Goal: Task Accomplishment & Management: Complete application form

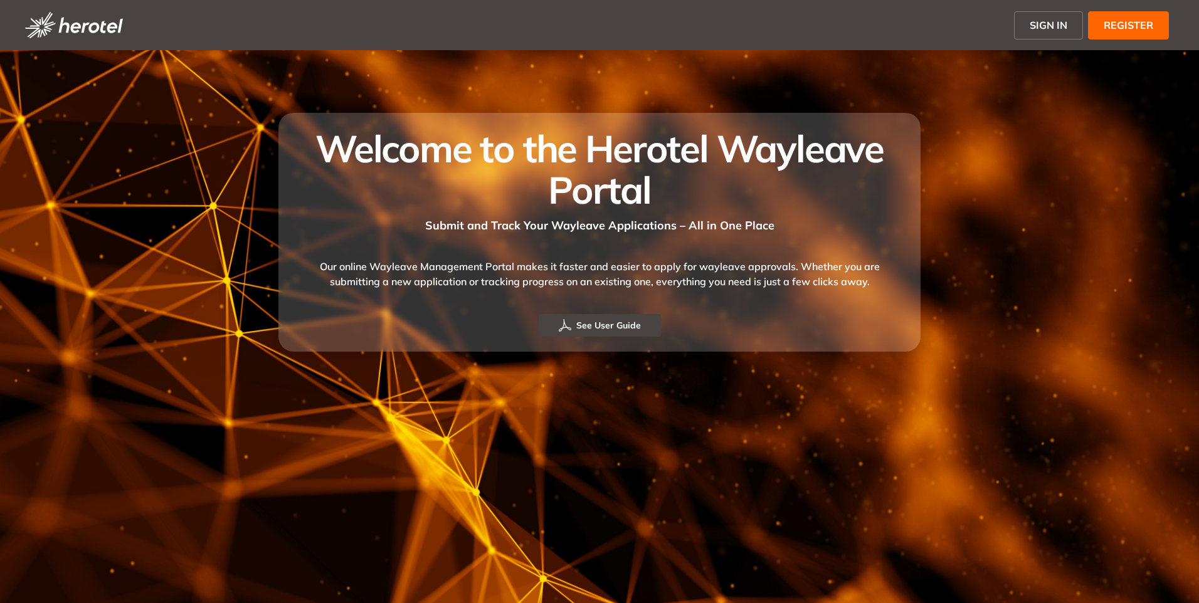
click at [797, 31] on button "SIGN IN" at bounding box center [1048, 25] width 69 height 28
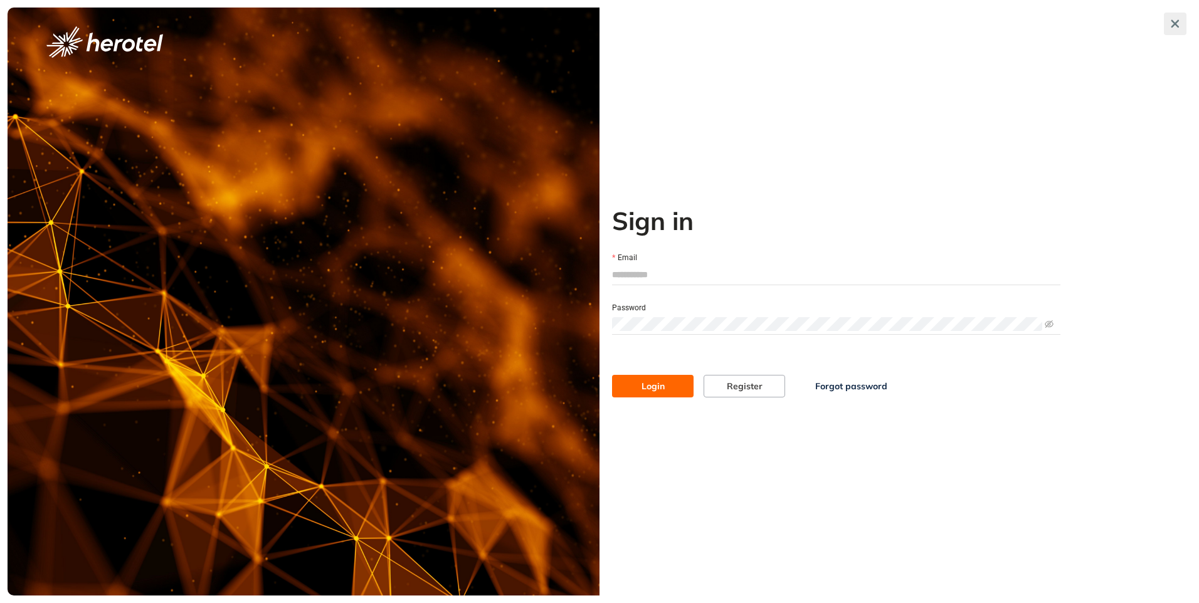
click at [797, 24] on icon "button" at bounding box center [1176, 24] width 8 height 8
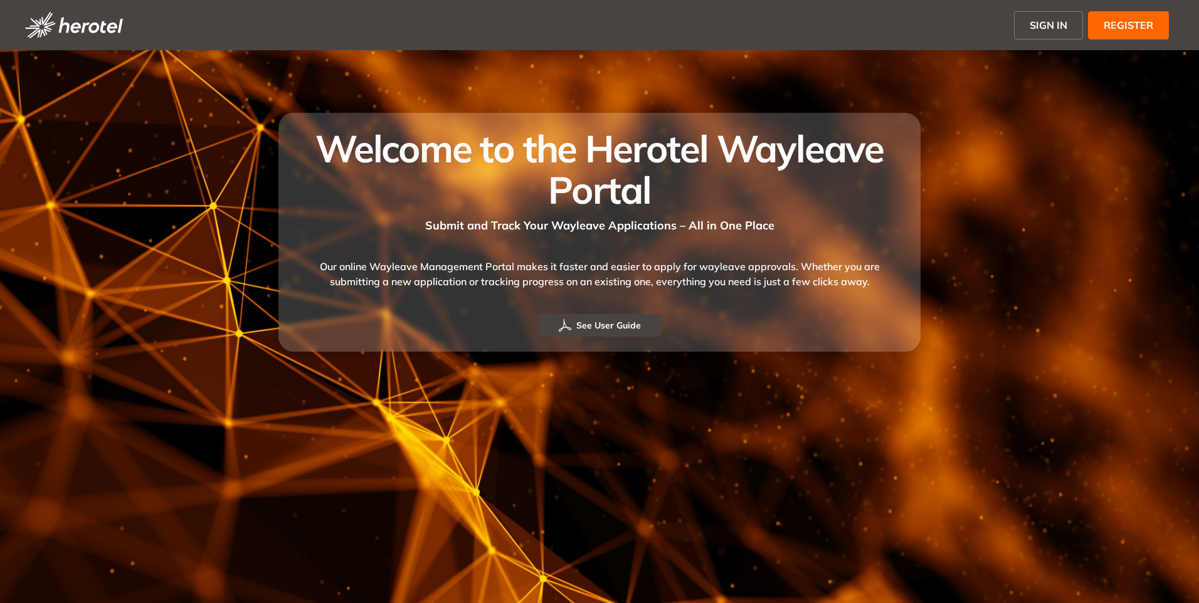
click at [797, 31] on span "REGISTER" at bounding box center [1129, 25] width 50 height 15
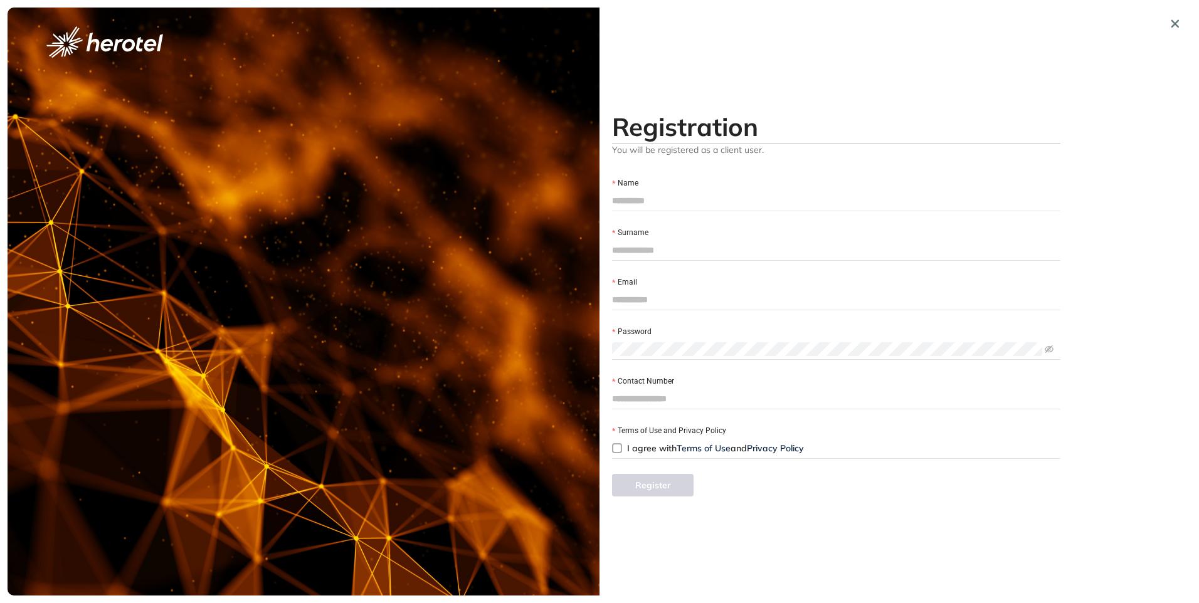
click at [729, 225] on form "Name Surname Email Password Contact Number Terms of Use and Privacy Policy I ag…" at bounding box center [836, 310] width 448 height 297
click at [726, 290] on input "Email" at bounding box center [836, 299] width 448 height 19
click at [797, 290] on div at bounding box center [836, 300] width 448 height 20
drag, startPoint x: 655, startPoint y: 193, endPoint x: 663, endPoint y: 201, distance: 11.6
click at [655, 193] on input "Name" at bounding box center [836, 200] width 448 height 19
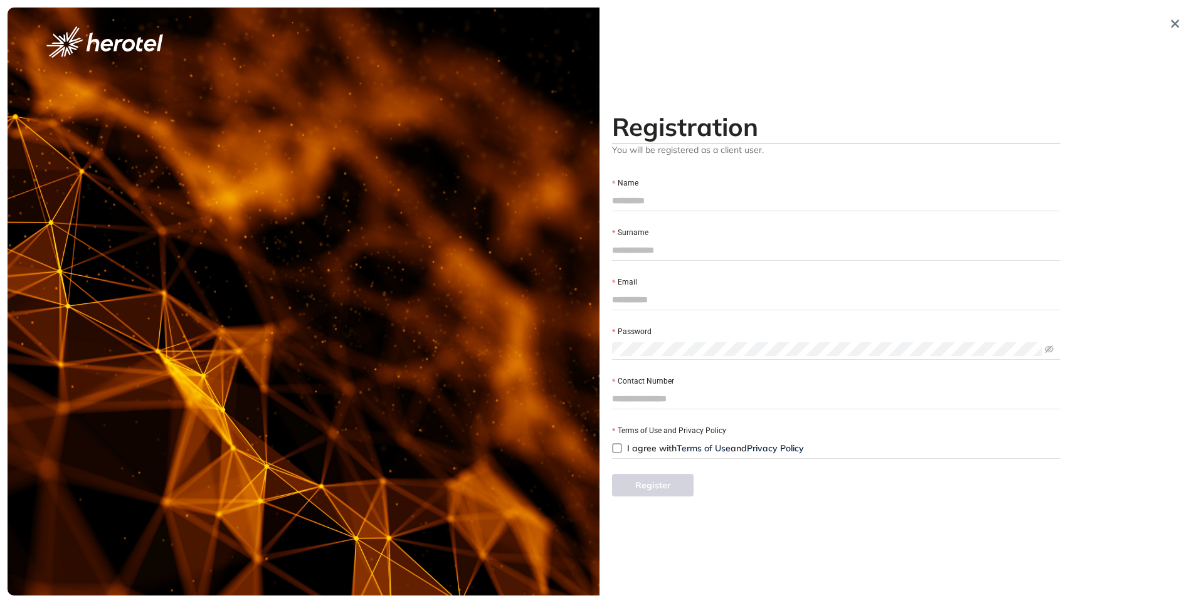
drag, startPoint x: 617, startPoint y: 249, endPoint x: 630, endPoint y: 267, distance: 22.0
click at [617, 249] on input "Surname" at bounding box center [836, 250] width 448 height 19
drag, startPoint x: 630, startPoint y: 295, endPoint x: 634, endPoint y: 309, distance: 14.5
click at [630, 295] on input "Email" at bounding box center [836, 299] width 448 height 19
click at [714, 399] on input "Contact Number" at bounding box center [836, 399] width 448 height 19
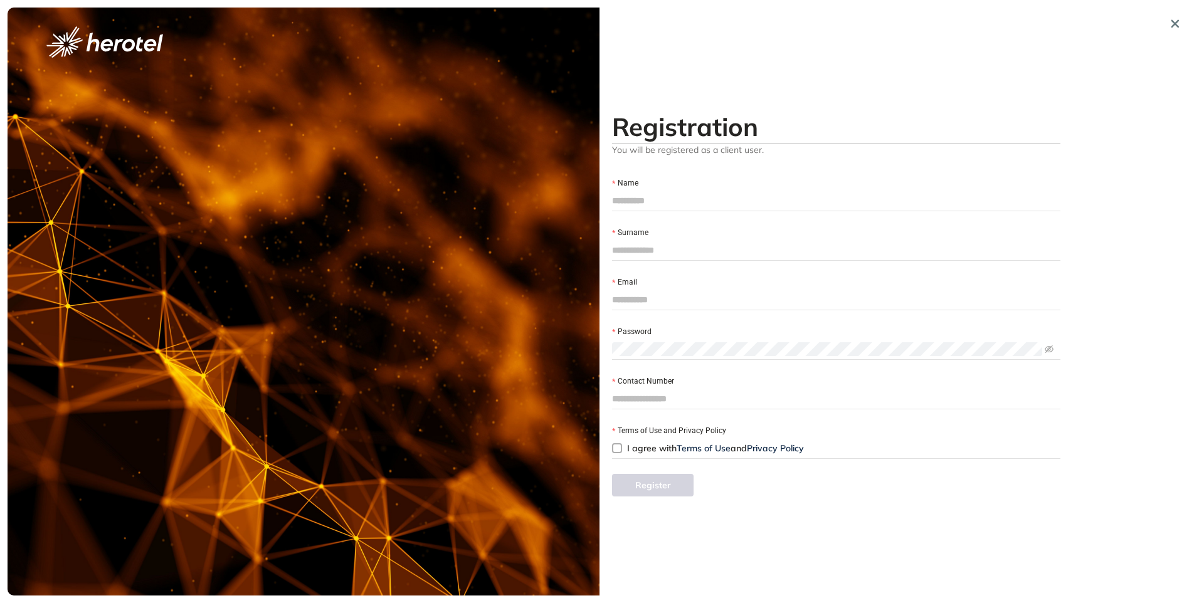
click at [797, 62] on div "Registration You will be registered as a client user. Name Surname Email Passwo…" at bounding box center [837, 302] width 474 height 588
click at [679, 246] on input "Surname" at bounding box center [836, 250] width 448 height 19
